Goal: Check status: Check status

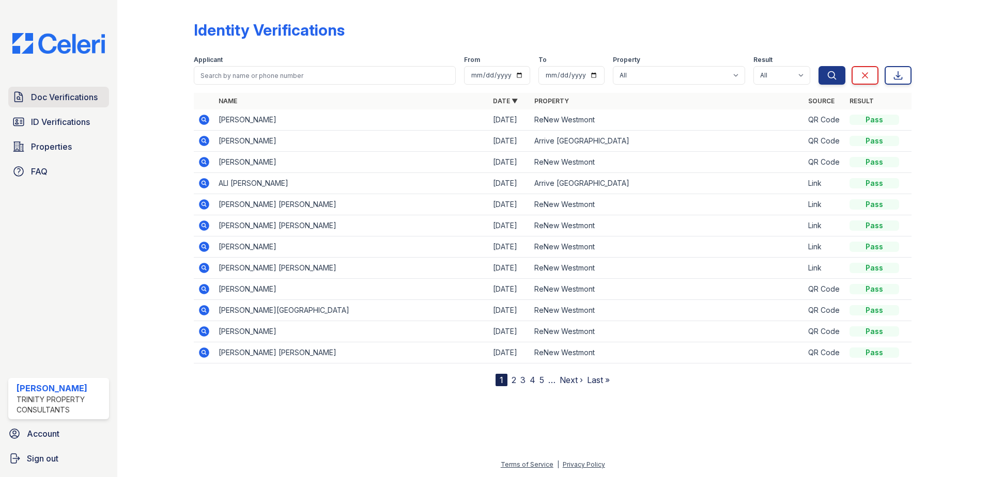
click at [44, 100] on span "Doc Verifications" at bounding box center [64, 97] width 67 height 12
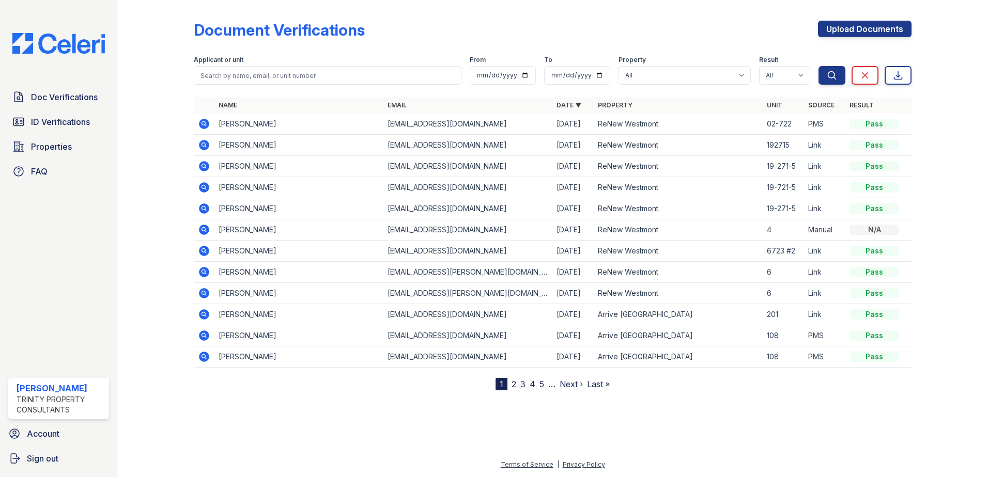
click at [200, 123] on icon at bounding box center [204, 124] width 10 height 10
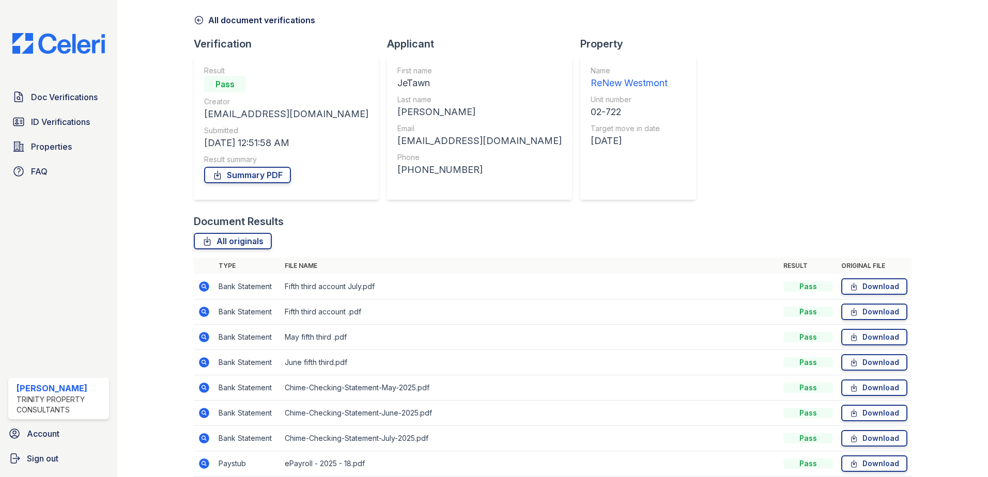
scroll to position [103, 0]
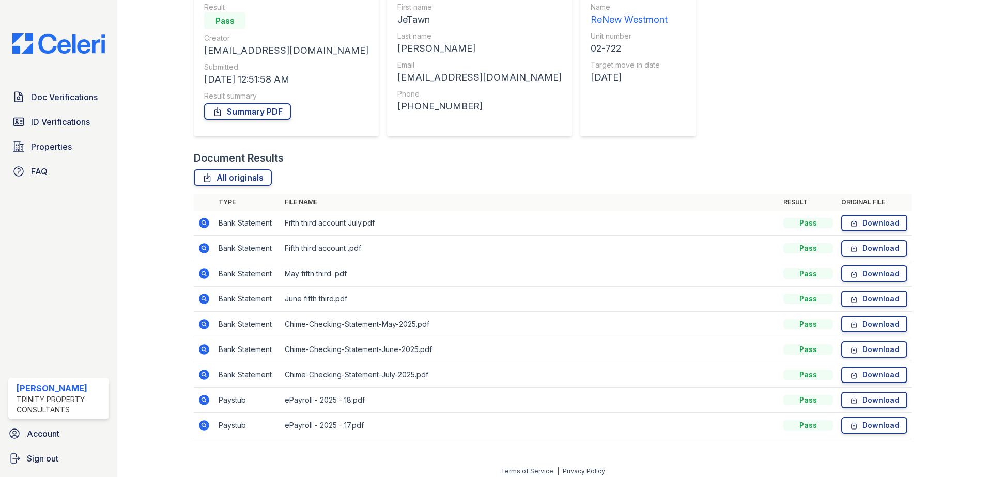
click at [204, 400] on icon at bounding box center [203, 399] width 3 height 3
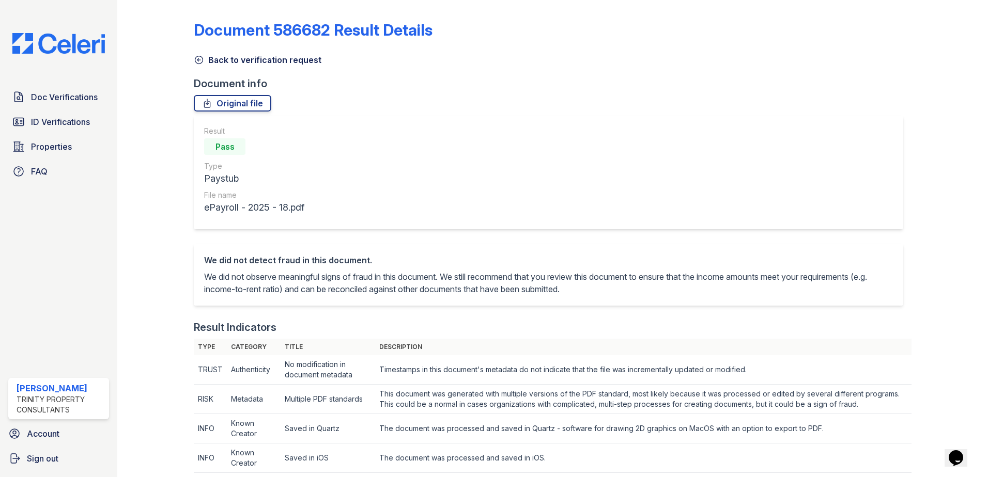
click at [247, 61] on link "Back to verification request" at bounding box center [258, 60] width 128 height 12
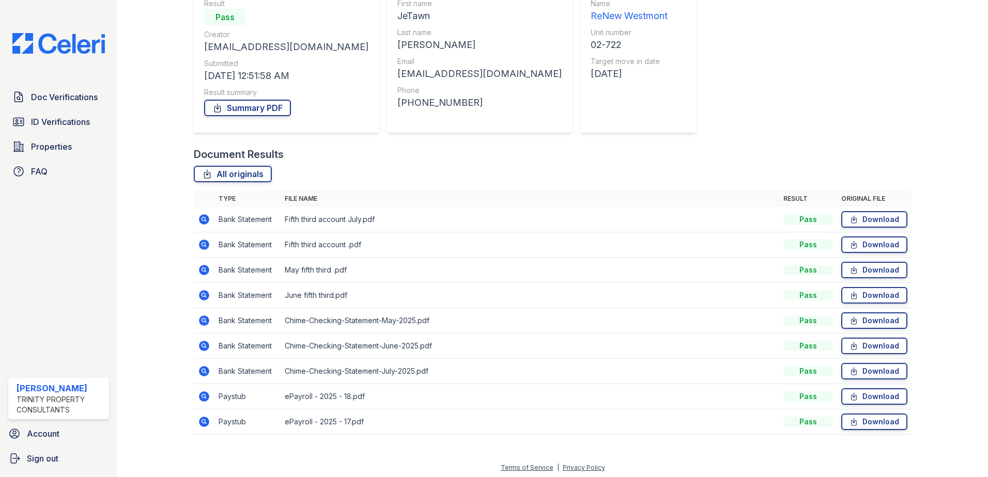
scroll to position [110, 0]
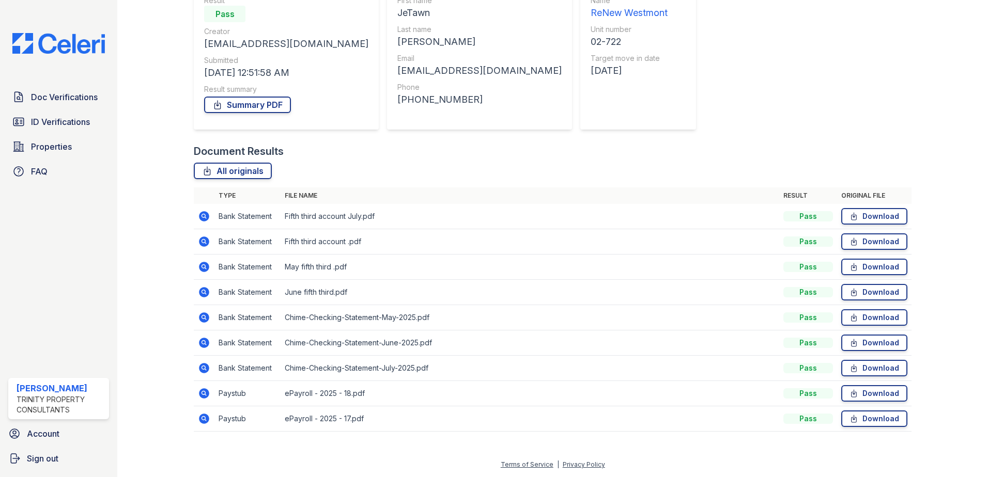
click at [202, 424] on icon at bounding box center [204, 419] width 12 height 12
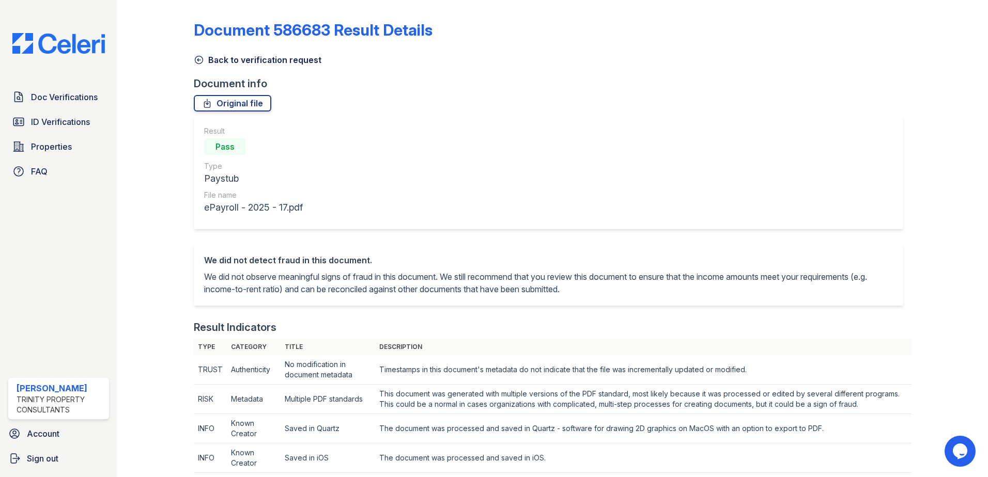
click at [258, 60] on link "Back to verification request" at bounding box center [258, 60] width 128 height 12
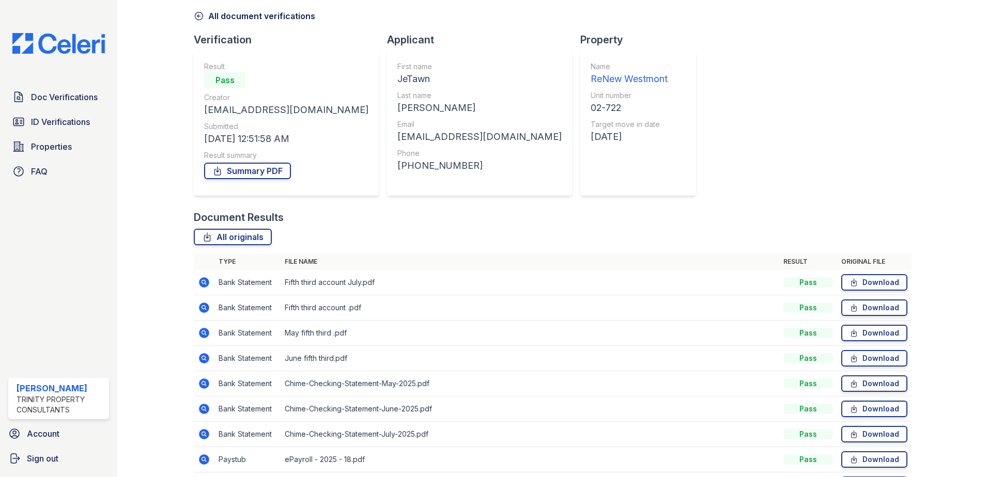
scroll to position [110, 0]
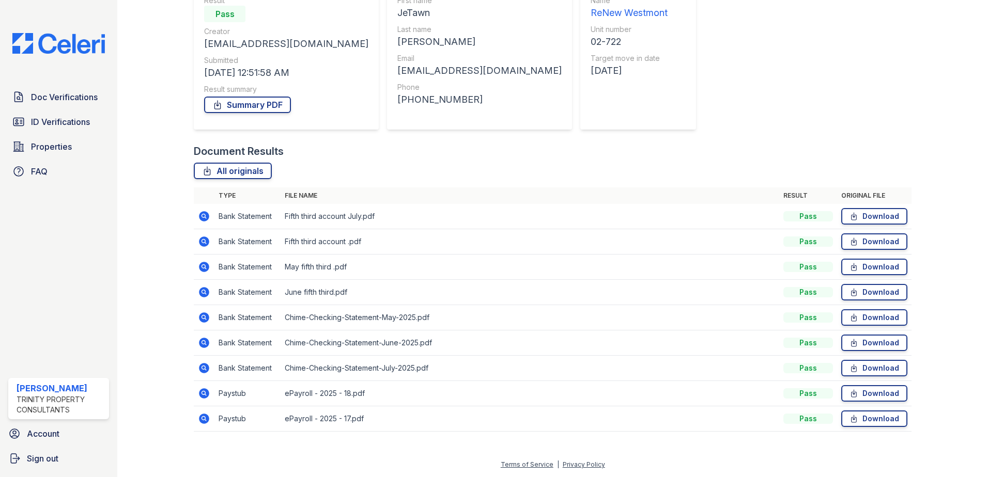
click at [204, 397] on icon at bounding box center [204, 394] width 10 height 10
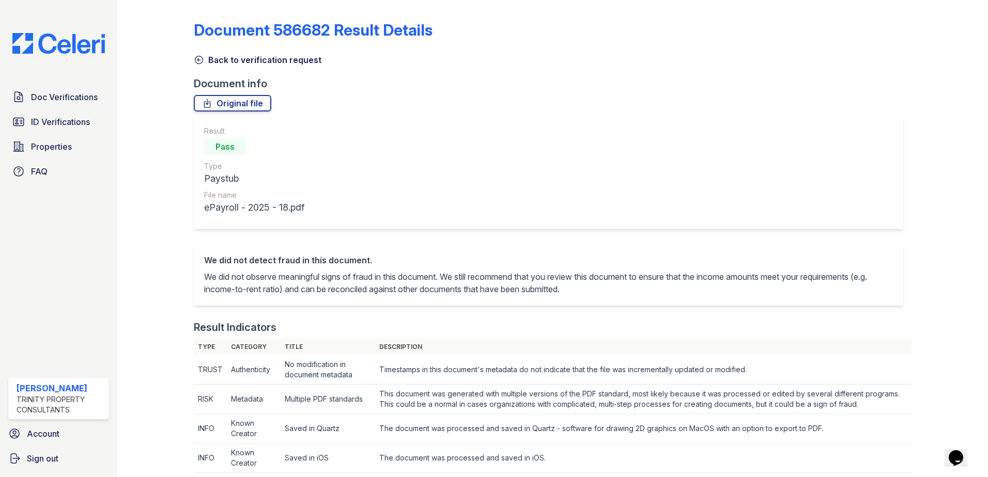
click at [242, 57] on link "Back to verification request" at bounding box center [258, 60] width 128 height 12
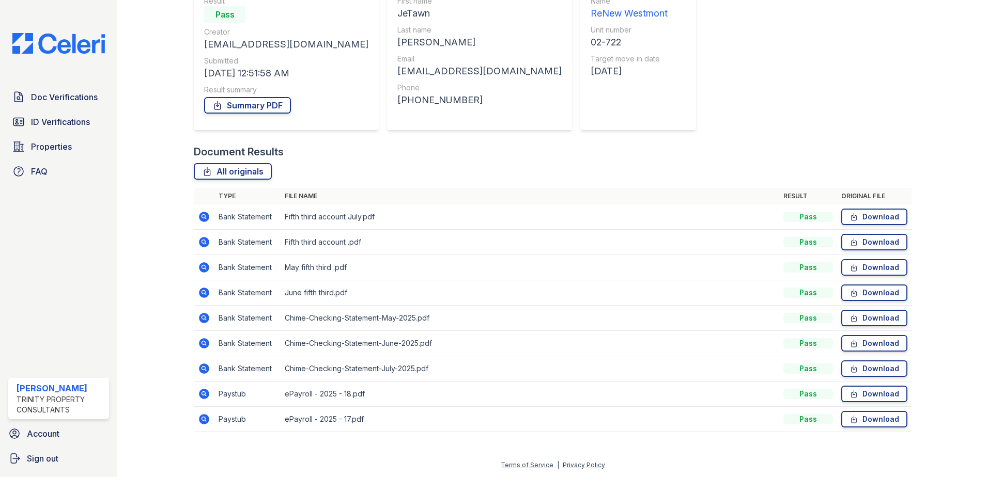
scroll to position [110, 0]
click at [204, 421] on icon at bounding box center [204, 419] width 10 height 10
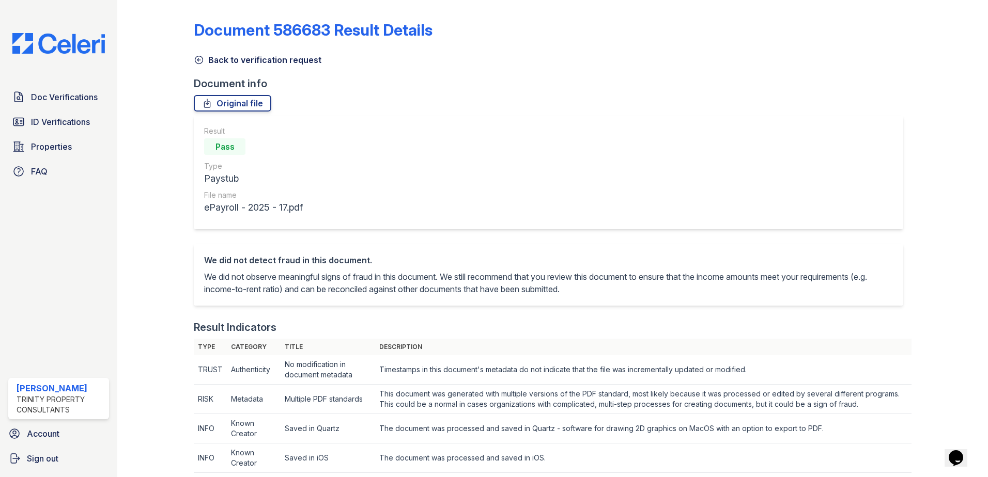
click at [243, 58] on link "Back to verification request" at bounding box center [258, 60] width 128 height 12
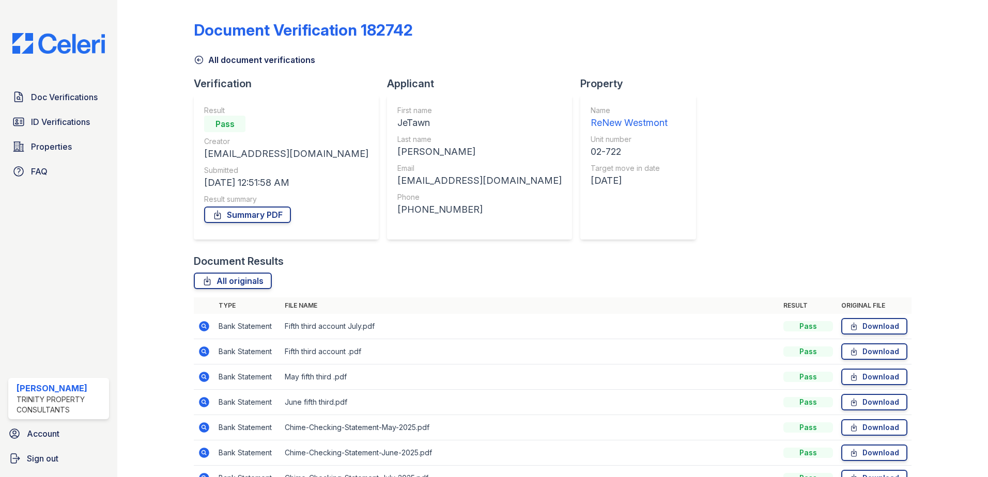
click at [201, 323] on icon at bounding box center [204, 326] width 10 height 10
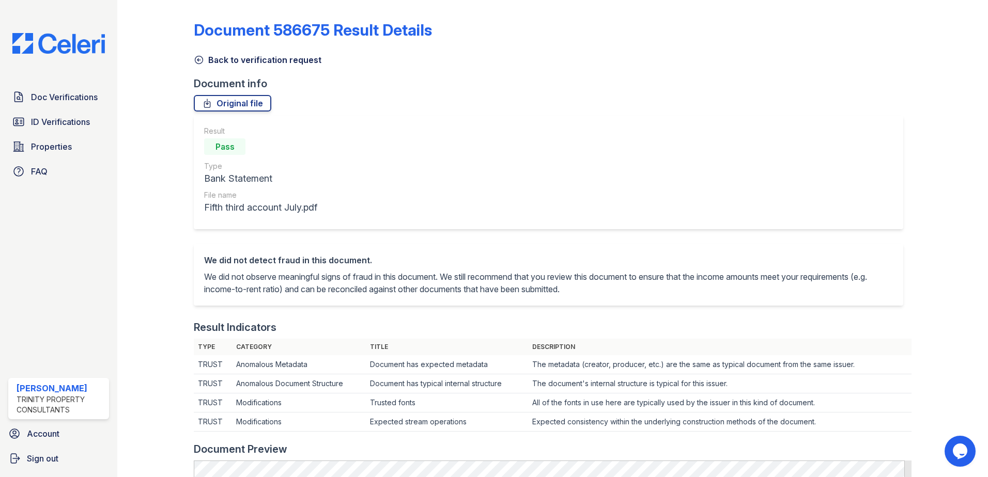
click at [292, 60] on link "Back to verification request" at bounding box center [258, 60] width 128 height 12
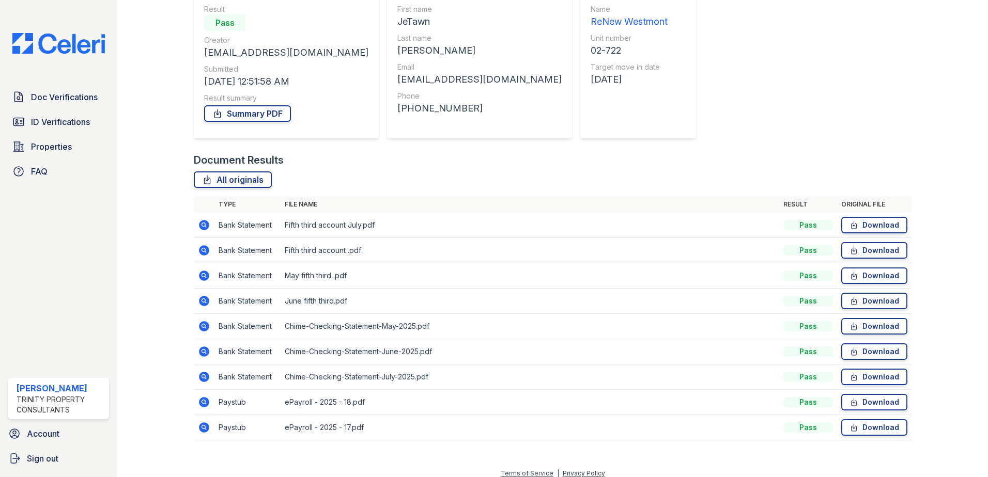
scroll to position [110, 0]
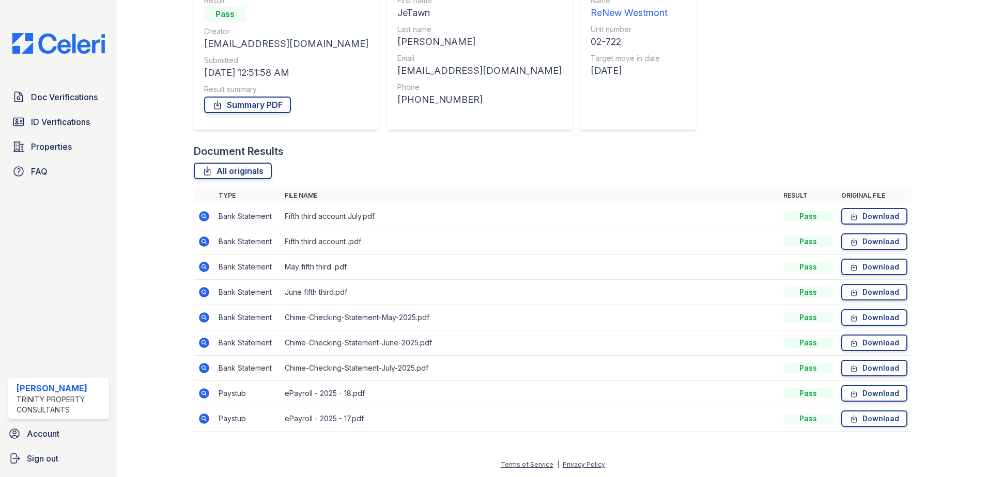
click at [203, 395] on icon at bounding box center [204, 393] width 12 height 12
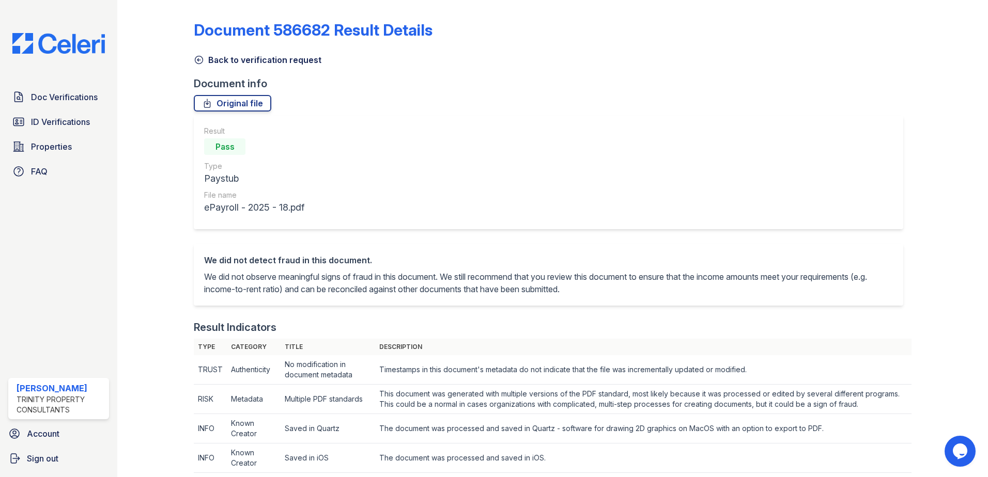
drag, startPoint x: 216, startPoint y: 62, endPoint x: 199, endPoint y: 86, distance: 28.9
click at [216, 62] on link "Back to verification request" at bounding box center [258, 60] width 128 height 12
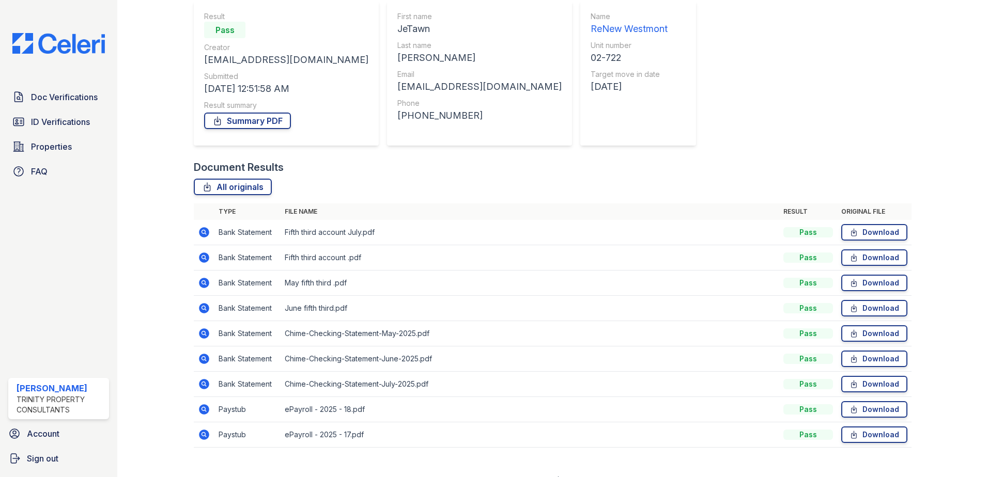
scroll to position [110, 0]
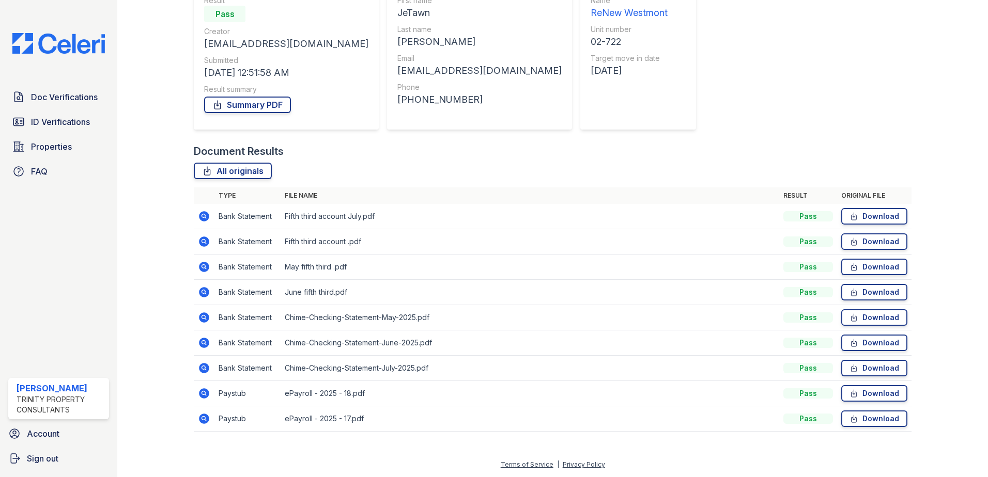
click at [204, 419] on icon at bounding box center [203, 418] width 3 height 3
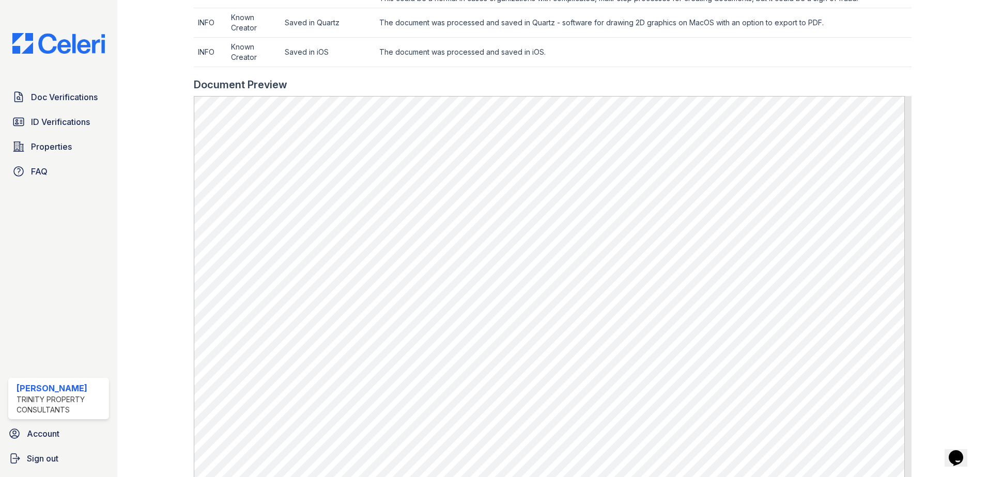
scroll to position [413, 0]
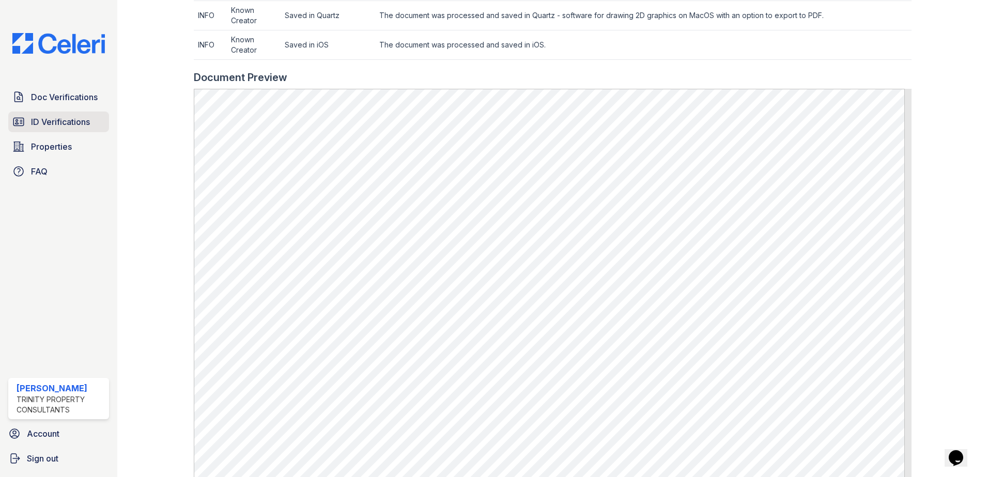
click at [53, 123] on span "ID Verifications" at bounding box center [60, 122] width 59 height 12
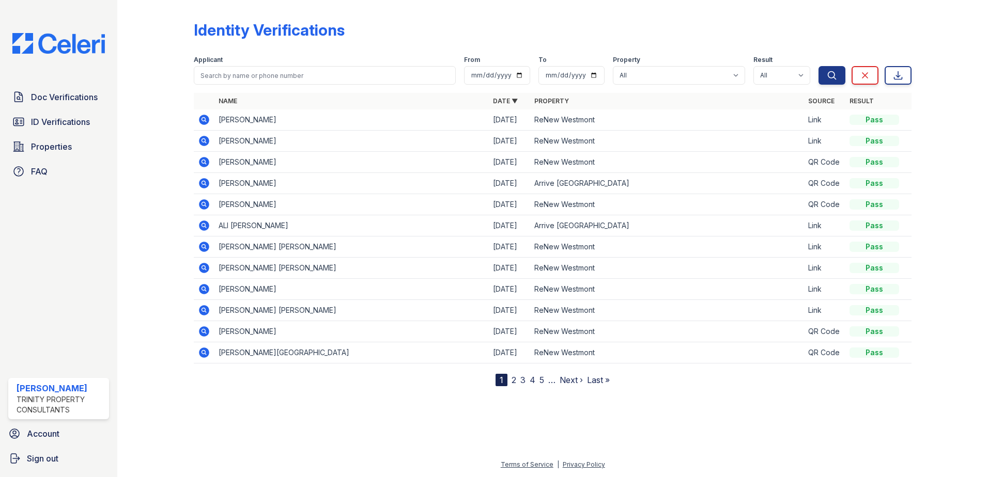
click at [203, 206] on icon at bounding box center [204, 204] width 12 height 12
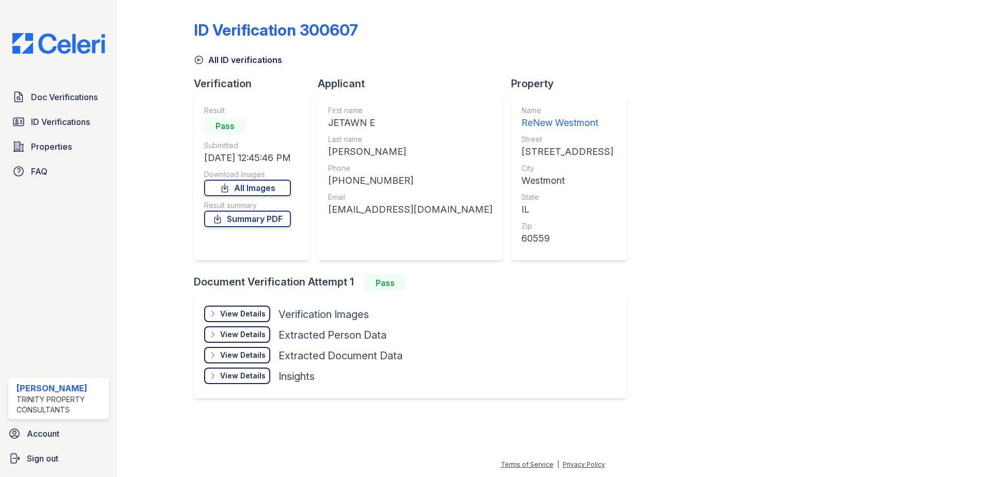
click at [254, 313] on div "View Details" at bounding box center [242, 314] width 45 height 10
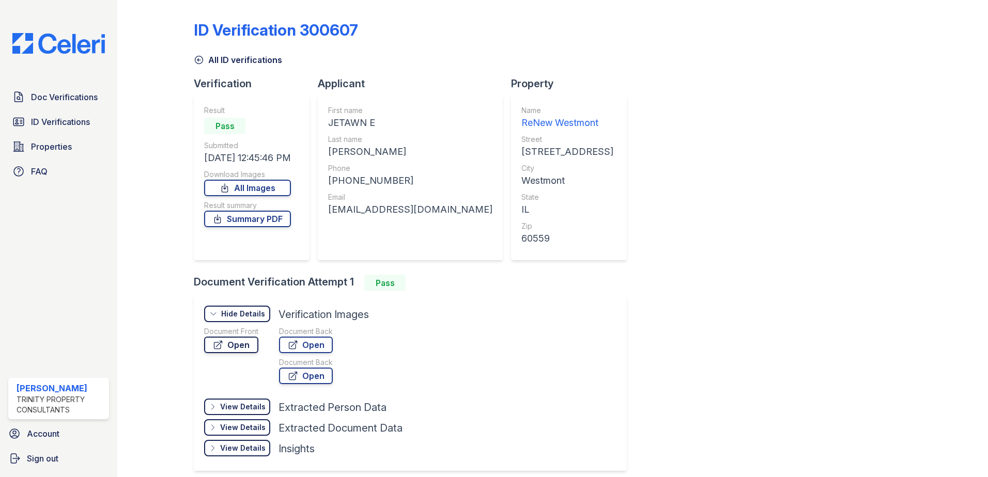
click at [251, 345] on link "Open" at bounding box center [231, 345] width 54 height 17
drag, startPoint x: 68, startPoint y: 96, endPoint x: 80, endPoint y: 94, distance: 12.0
click at [68, 96] on span "Doc Verifications" at bounding box center [64, 97] width 67 height 12
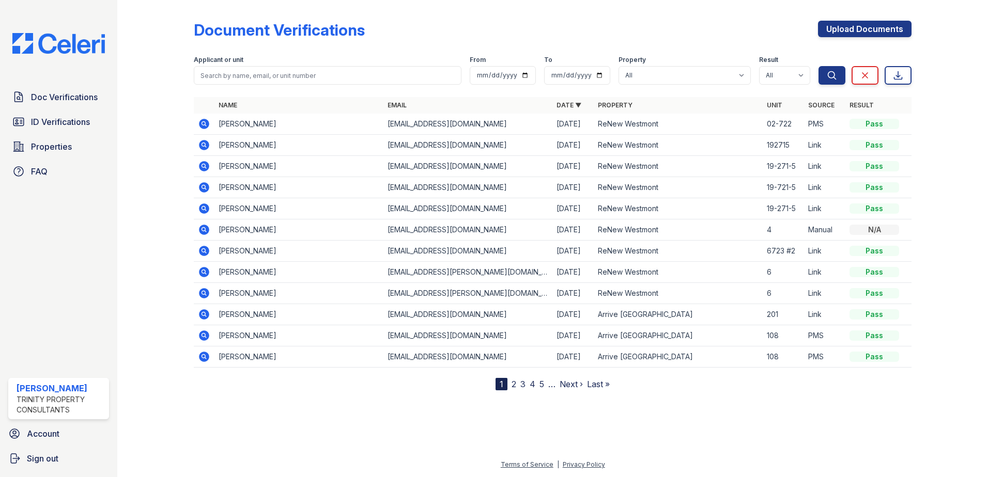
click at [204, 250] on icon at bounding box center [203, 250] width 3 height 3
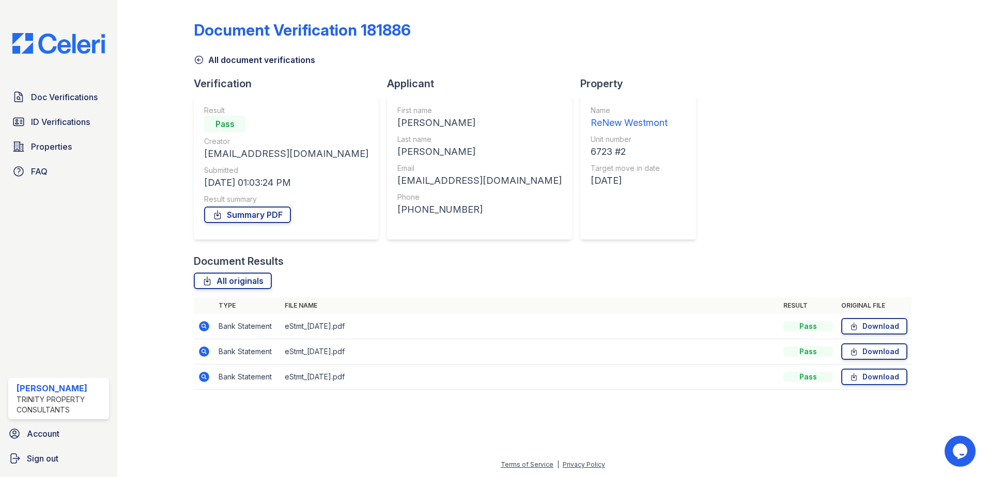
click at [205, 327] on icon at bounding box center [204, 326] width 12 height 12
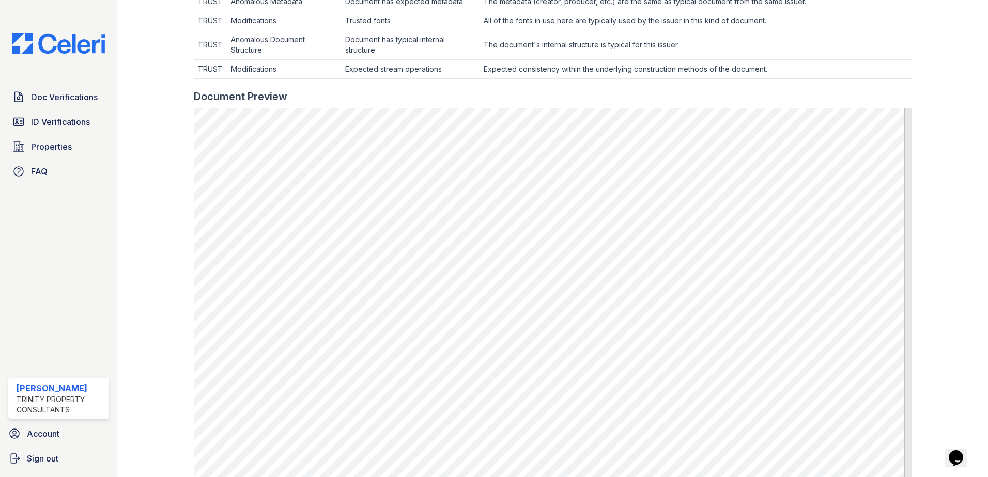
scroll to position [413, 0]
